Goal: Information Seeking & Learning: Learn about a topic

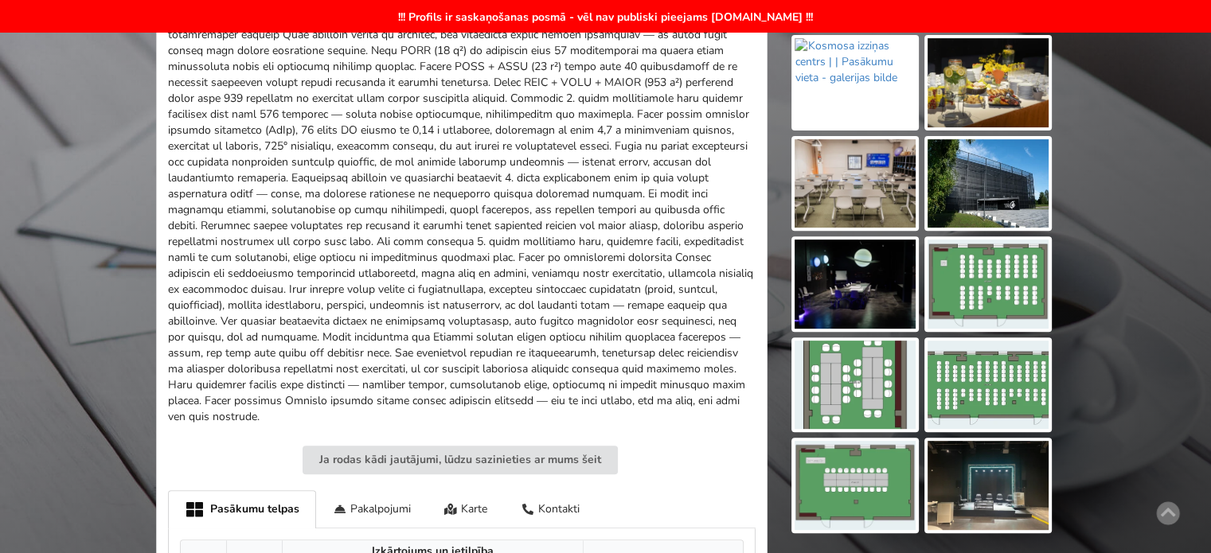
scroll to position [398, 0]
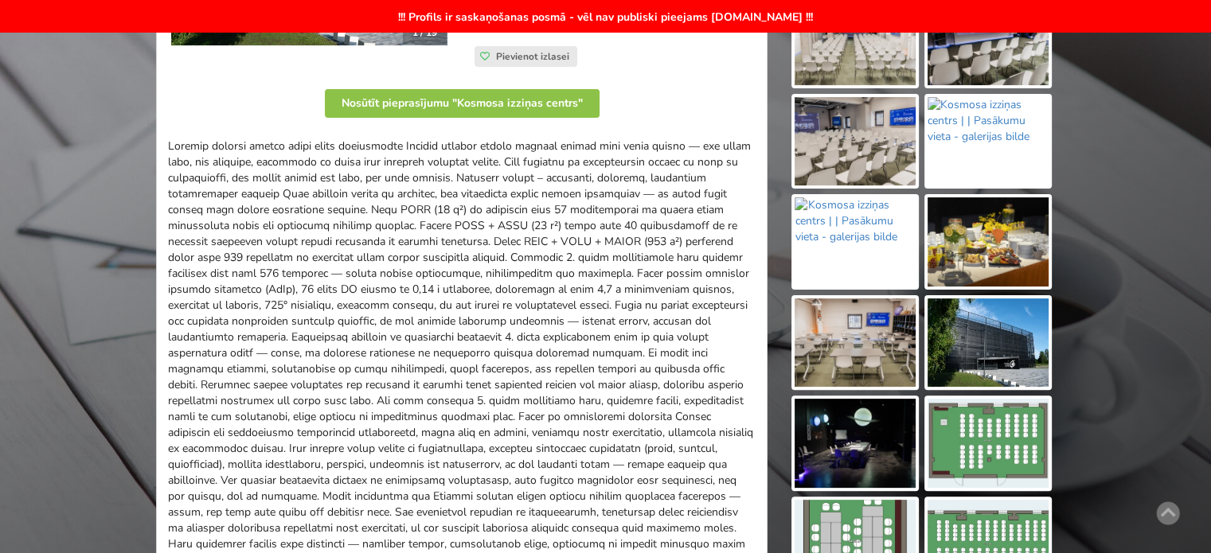
drag, startPoint x: 503, startPoint y: 185, endPoint x: 642, endPoint y: 260, distance: 157.9
click at [641, 259] on div at bounding box center [462, 362] width 588 height 446
click at [642, 260] on div at bounding box center [462, 362] width 588 height 446
drag, startPoint x: 487, startPoint y: 289, endPoint x: 370, endPoint y: 222, distance: 134.8
click at [379, 227] on div at bounding box center [462, 362] width 588 height 446
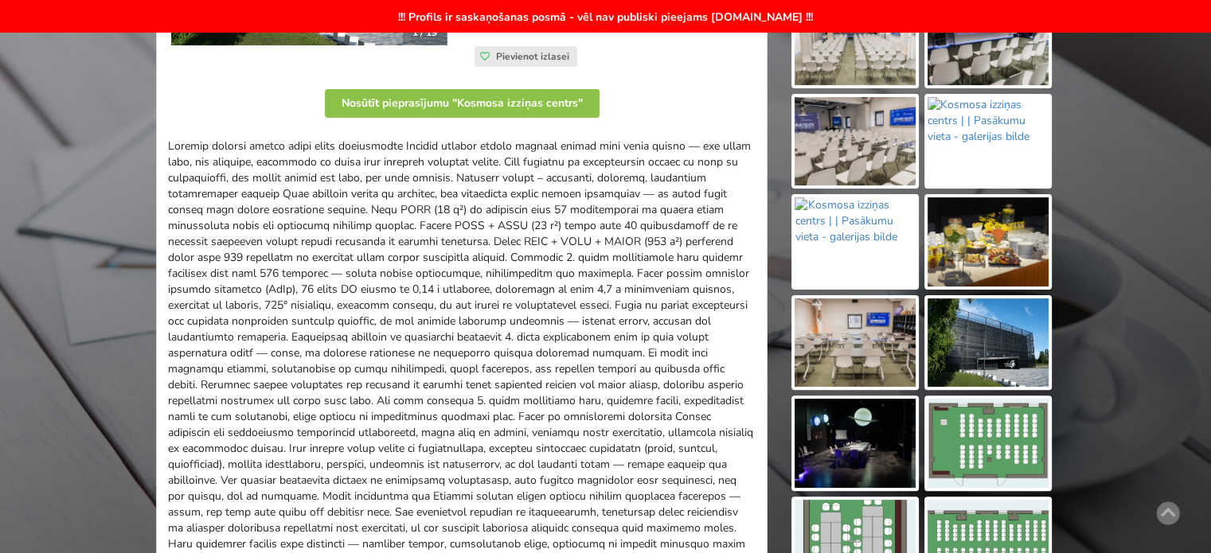
click at [370, 222] on div at bounding box center [462, 362] width 588 height 446
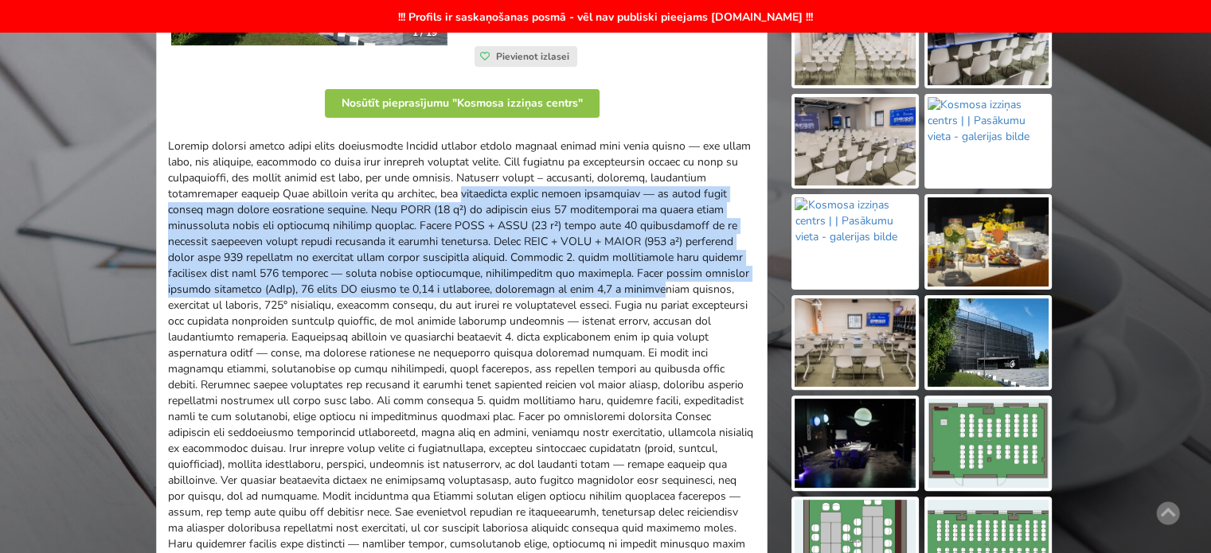
drag, startPoint x: 487, startPoint y: 248, endPoint x: 584, endPoint y: 333, distance: 129.2
click at [579, 330] on div at bounding box center [462, 362] width 588 height 446
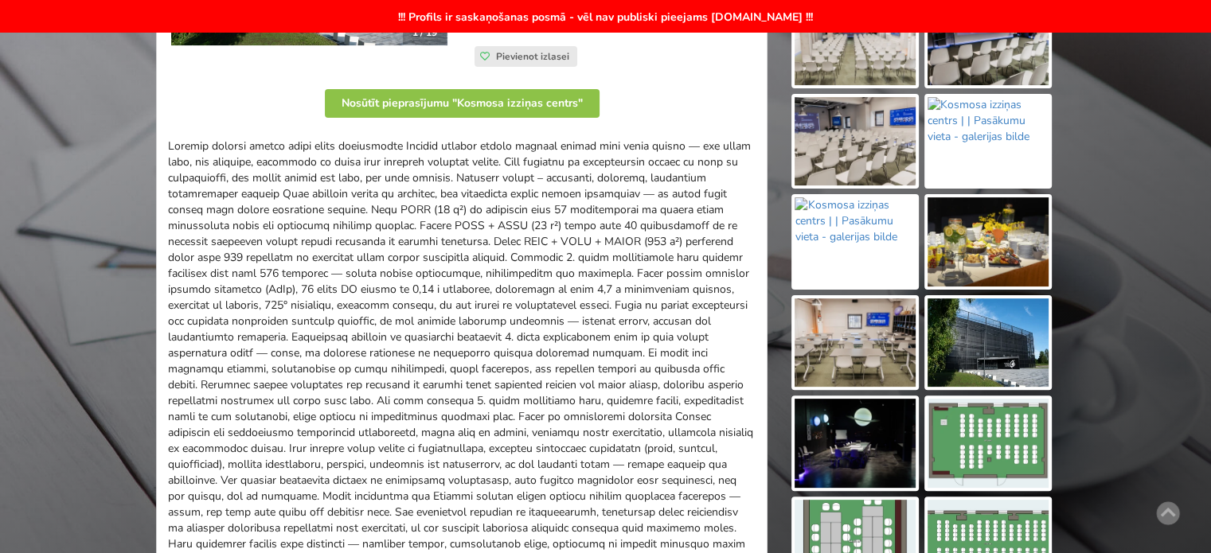
click at [584, 333] on div at bounding box center [462, 362] width 588 height 446
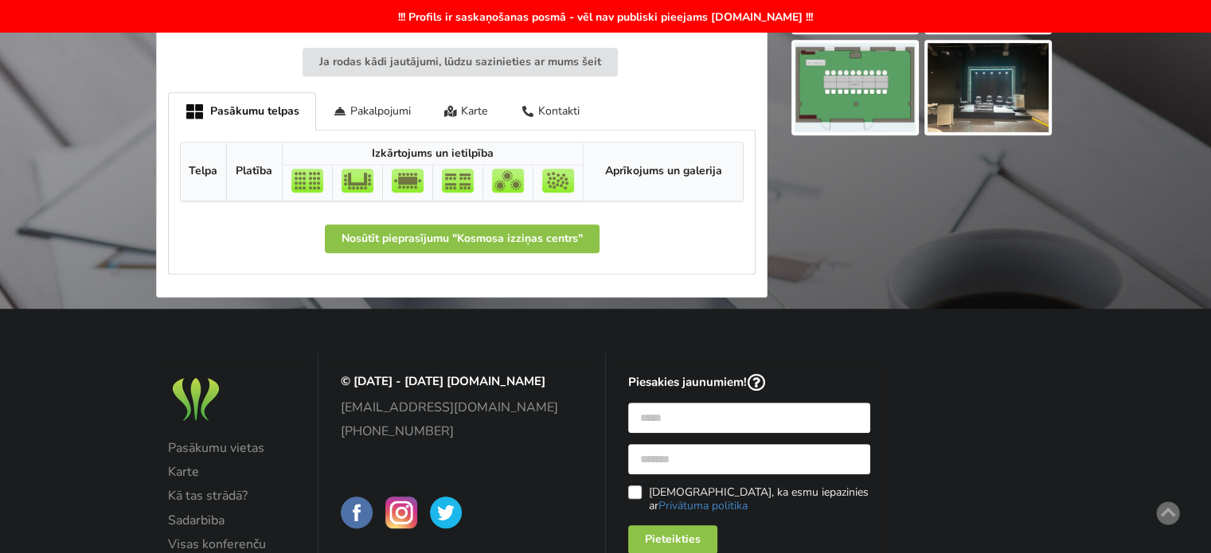
scroll to position [637, 0]
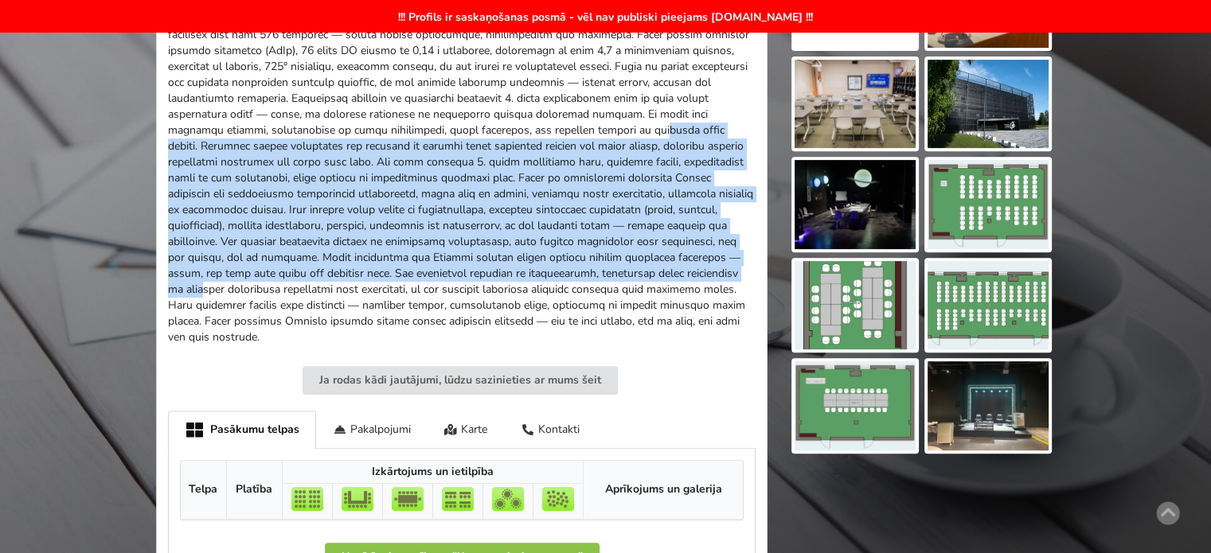
drag, startPoint x: 465, startPoint y: 138, endPoint x: 628, endPoint y: 286, distance: 220.4
click at [628, 286] on div at bounding box center [462, 123] width 588 height 446
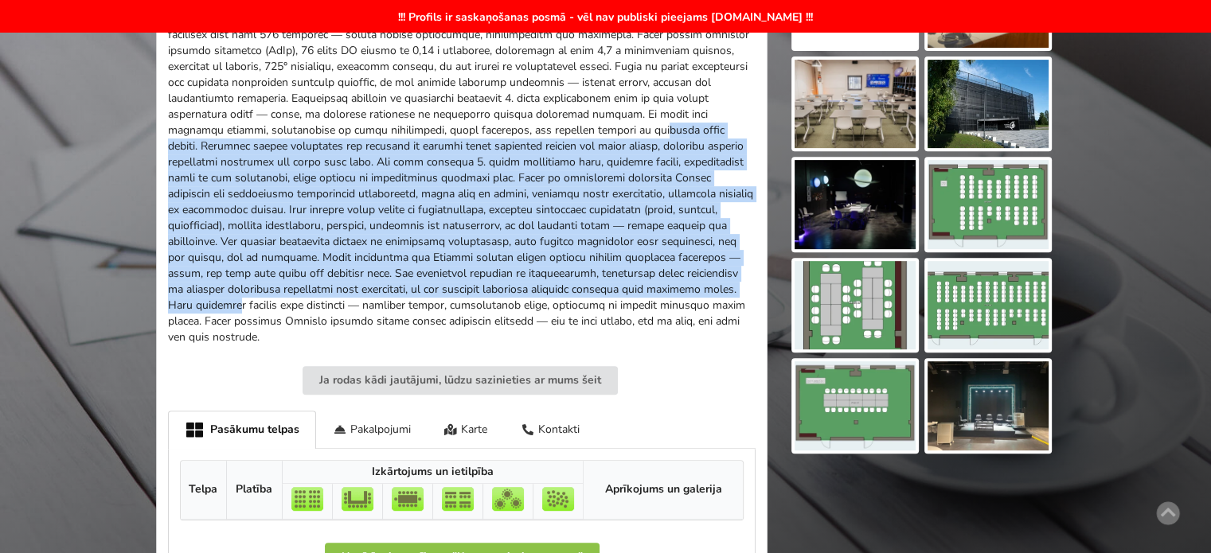
click at [628, 286] on div at bounding box center [462, 123] width 588 height 446
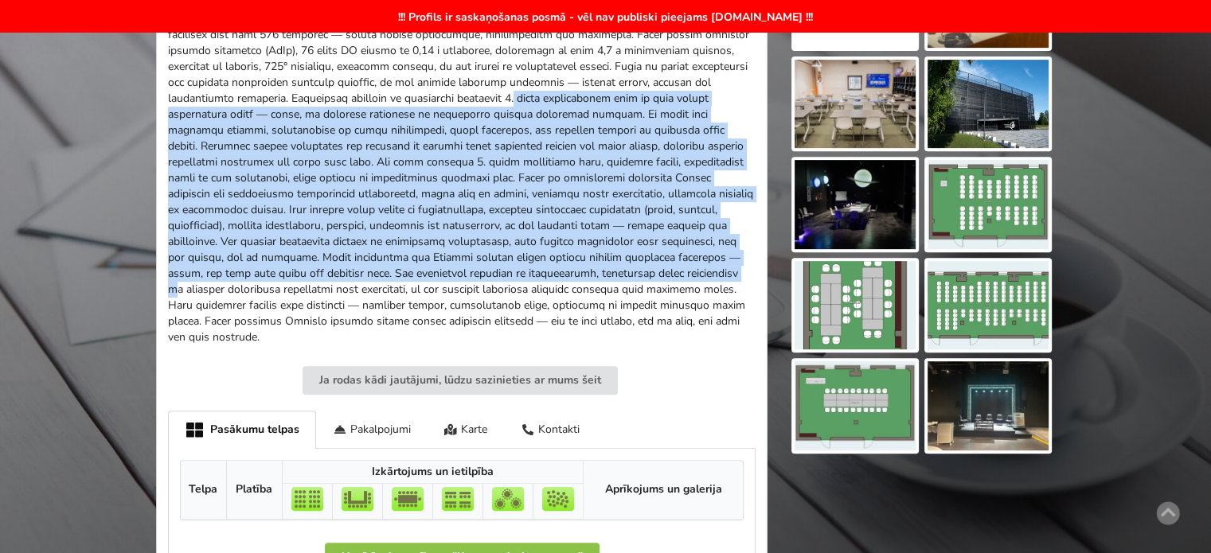
drag, startPoint x: 589, startPoint y: 279, endPoint x: 372, endPoint y: 103, distance: 280.2
click at [372, 103] on div at bounding box center [462, 123] width 588 height 446
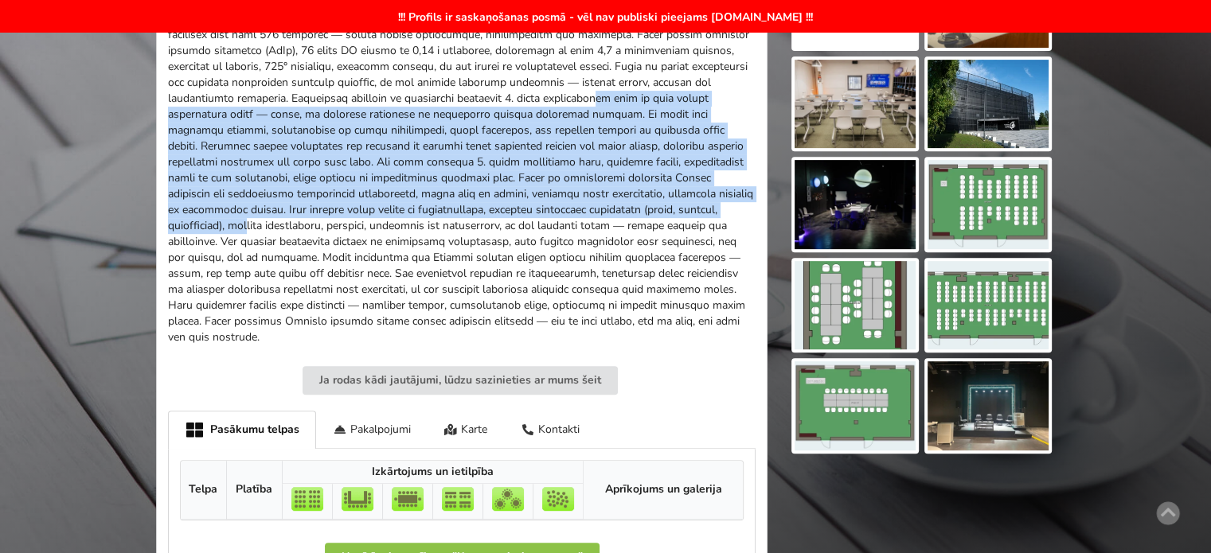
drag, startPoint x: 489, startPoint y: 111, endPoint x: 653, endPoint y: 211, distance: 192.3
click at [651, 208] on div at bounding box center [462, 123] width 588 height 446
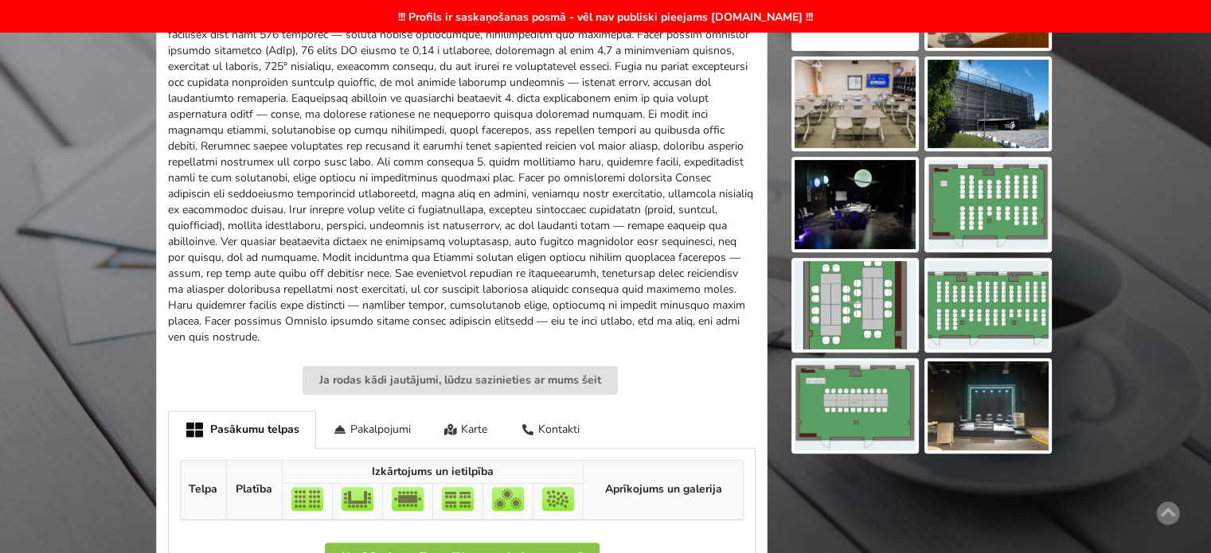
click at [655, 216] on div at bounding box center [462, 123] width 588 height 446
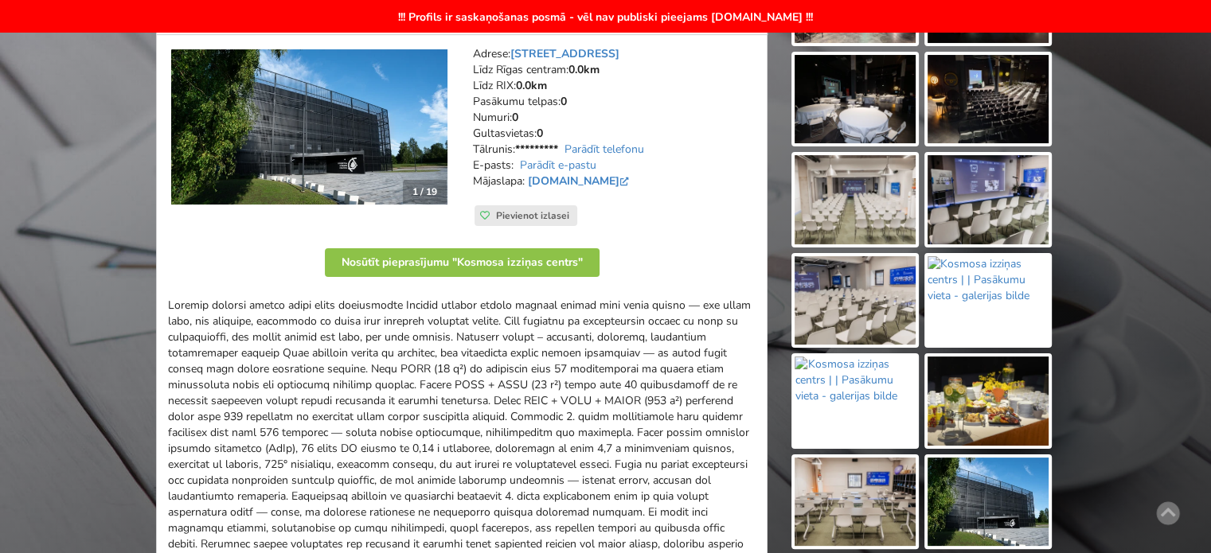
scroll to position [80, 0]
